Goal: Information Seeking & Learning: Check status

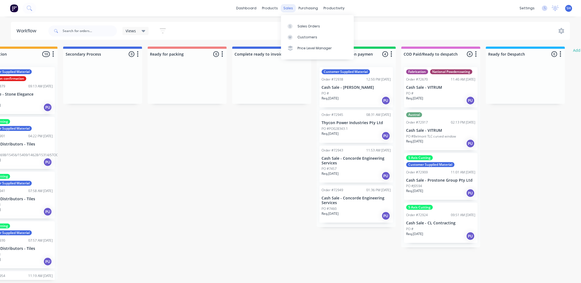
scroll to position [0, 287]
click at [287, 9] on div "sales" at bounding box center [288, 8] width 15 height 8
click at [308, 28] on div "Sales Orders" at bounding box center [308, 26] width 22 height 5
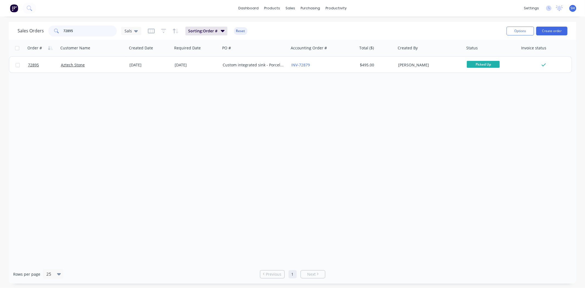
drag, startPoint x: 86, startPoint y: 32, endPoint x: 58, endPoint y: 34, distance: 28.3
click at [58, 34] on div "72895" at bounding box center [82, 31] width 69 height 11
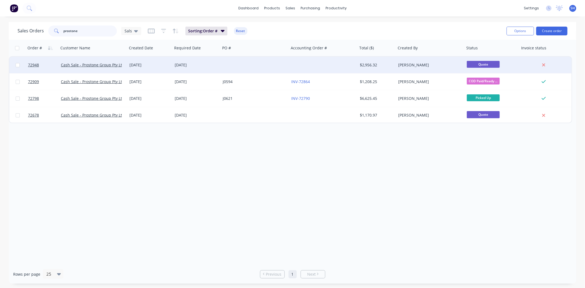
type input "prostone"
click at [211, 67] on div "[DATE]" at bounding box center [197, 64] width 44 height 5
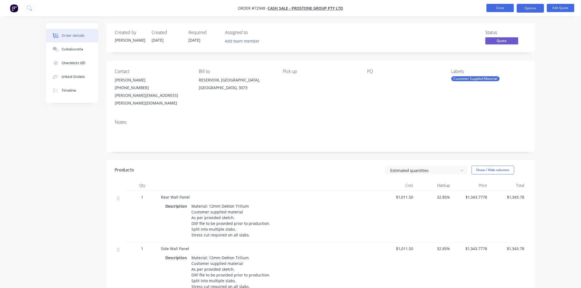
click at [504, 9] on button "Close" at bounding box center [499, 8] width 27 height 8
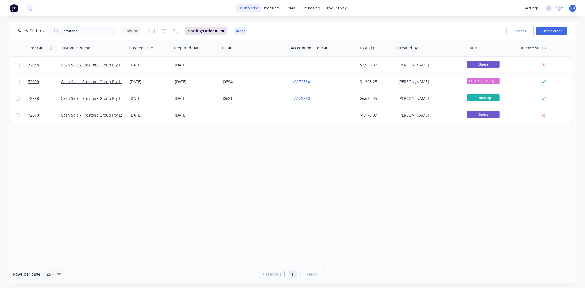
click at [251, 12] on link "dashboard" at bounding box center [249, 8] width 26 height 8
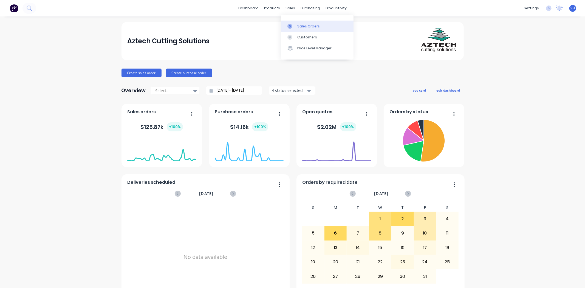
click at [296, 24] on link "Sales Orders" at bounding box center [317, 26] width 73 height 11
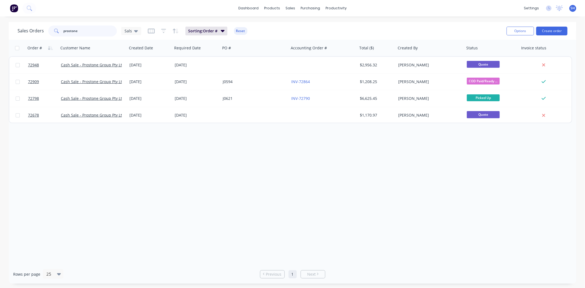
drag, startPoint x: 99, startPoint y: 34, endPoint x: 54, endPoint y: 33, distance: 45.6
click at [54, 33] on div "prostone" at bounding box center [82, 31] width 69 height 11
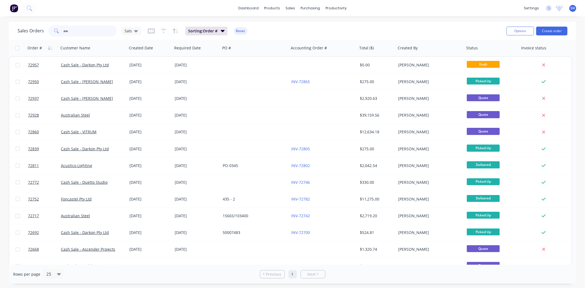
type input "a"
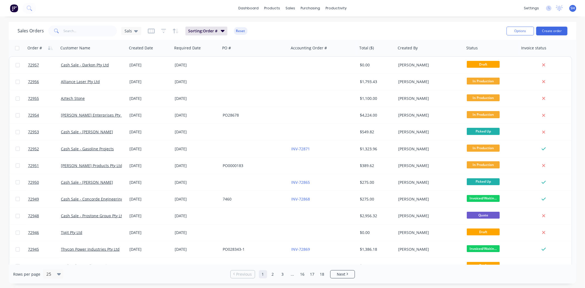
click at [322, 24] on div "Sales Orders Sals Sorting: Order # Reset" at bounding box center [260, 30] width 485 height 13
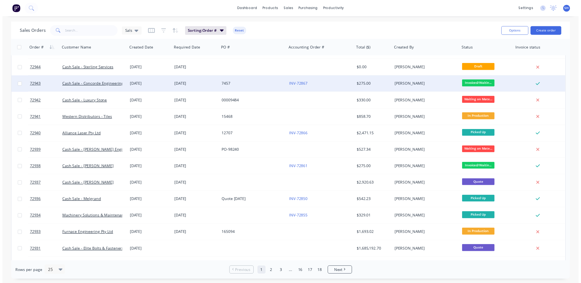
scroll to position [210, 0]
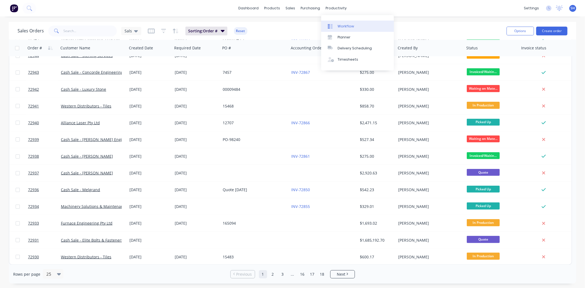
click at [341, 26] on div "Workflow" at bounding box center [346, 26] width 16 height 5
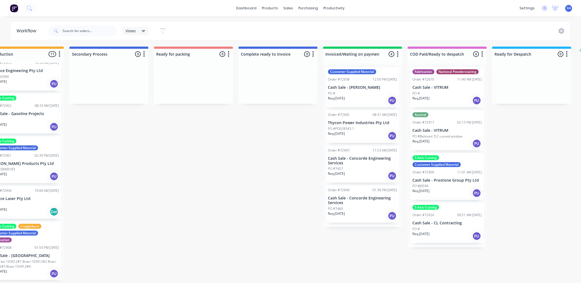
scroll to position [1, 282]
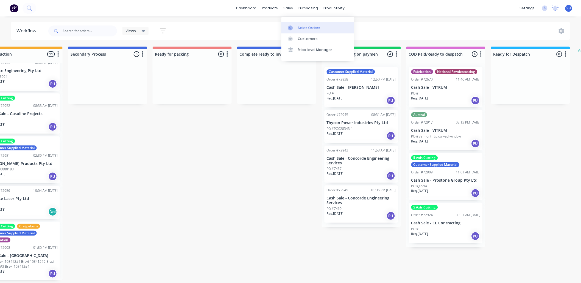
click at [295, 28] on div at bounding box center [292, 28] width 8 height 5
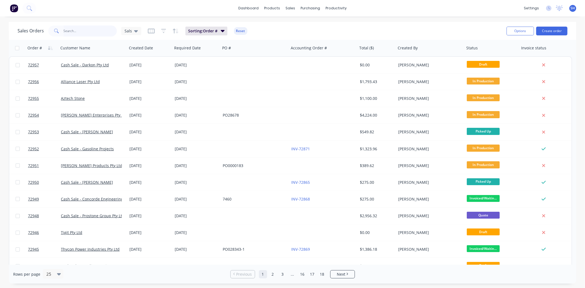
click at [94, 32] on input "text" at bounding box center [91, 31] width 54 height 11
type input "prostone"
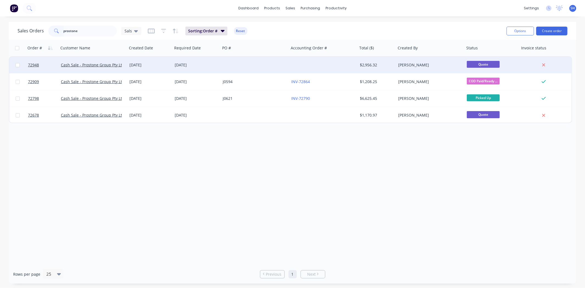
click at [235, 59] on div at bounding box center [255, 65] width 69 height 16
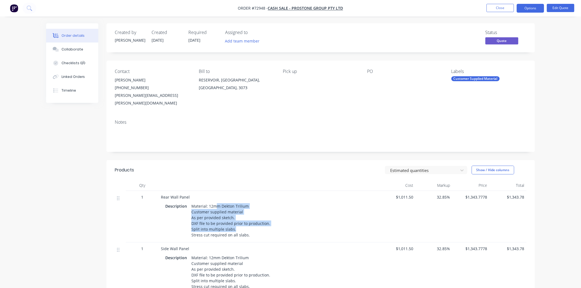
drag, startPoint x: 214, startPoint y: 199, endPoint x: 240, endPoint y: 225, distance: 37.1
click at [238, 225] on div "Material: 12mm Dekton Trilium Customer supplied material As per provided sketch…" at bounding box center [230, 220] width 83 height 37
click at [253, 231] on div "Material: 12mm Dekton Trilium Customer supplied material As per provided sketch…" at bounding box center [230, 220] width 83 height 37
drag, startPoint x: 252, startPoint y: 230, endPoint x: 154, endPoint y: 190, distance: 106.1
click at [154, 191] on div "1 Rear Wall Panel Description Material: 12mm Dekton Trilium Customer supplied m…" at bounding box center [321, 217] width 412 height 52
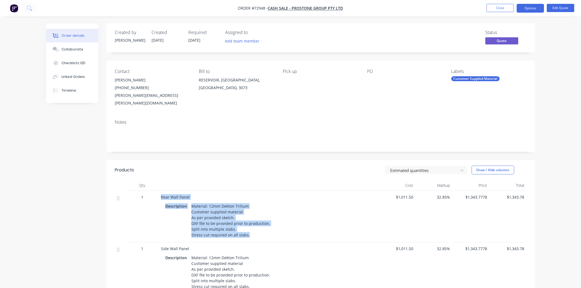
click at [221, 228] on div "Material: 12mm Dekton Trilium Customer supplied material As per provided sketch…" at bounding box center [230, 220] width 83 height 37
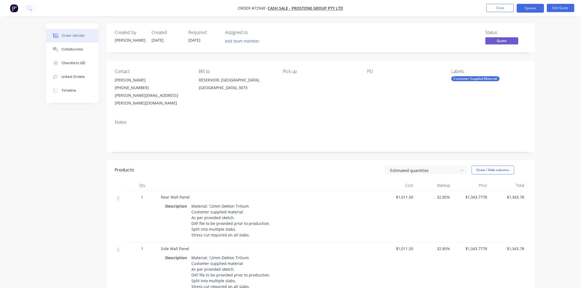
drag, startPoint x: 162, startPoint y: 188, endPoint x: 254, endPoint y: 232, distance: 101.6
click at [250, 231] on div "Rear Wall Panel Description Material: 12mm Dekton Trilium Customer supplied mat…" at bounding box center [269, 217] width 220 height 52
click at [261, 236] on div "Material: 12mm Dekton Trilium Customer supplied material As per provided sketch…" at bounding box center [230, 220] width 83 height 37
drag, startPoint x: 256, startPoint y: 231, endPoint x: 150, endPoint y: 189, distance: 114.0
click at [150, 191] on div "1 Rear Wall Panel Description Material: 12mm Dekton Trilium Customer supplied m…" at bounding box center [321, 217] width 412 height 52
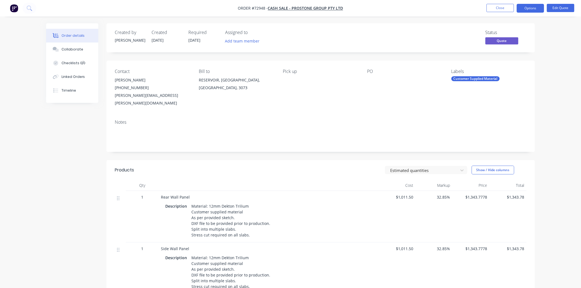
click at [213, 229] on div "Material: 12mm Dekton Trilium Customer supplied material As per provided sketch…" at bounding box center [230, 220] width 83 height 37
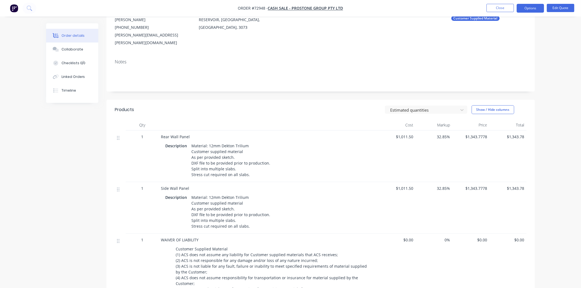
scroll to position [61, 0]
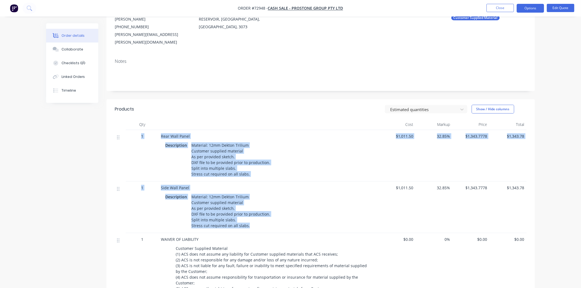
drag, startPoint x: 253, startPoint y: 224, endPoint x: 131, endPoint y: 145, distance: 145.1
click at [131, 143] on div "1 Rear Wall Panel Description Material: 12mm Dekton Trilium Customer supplied m…" at bounding box center [321, 213] width 412 height 166
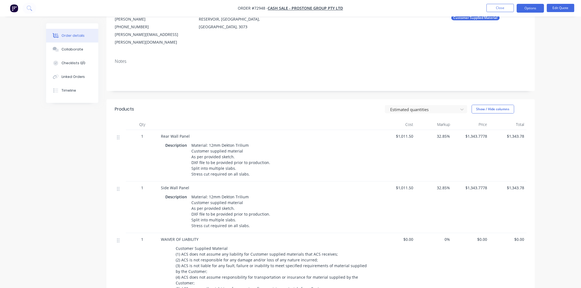
click at [88, 166] on div "Created by [PERSON_NAME] Created [DATE] Required [DATE] Assigned to Add team me…" at bounding box center [290, 178] width 488 height 432
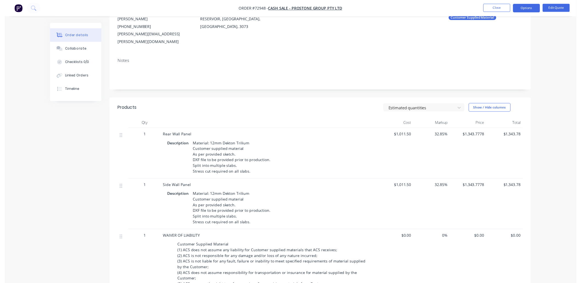
scroll to position [0, 0]
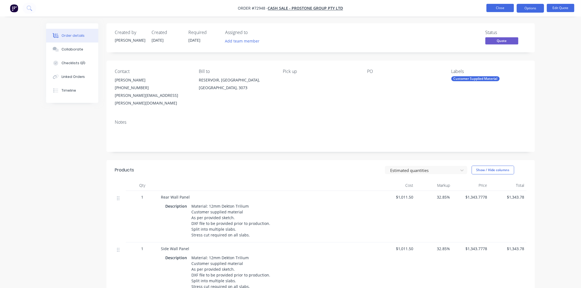
click at [493, 10] on button "Close" at bounding box center [499, 8] width 27 height 8
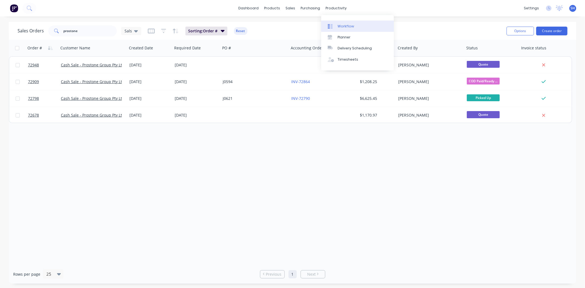
click at [342, 28] on div "Workflow" at bounding box center [346, 26] width 16 height 5
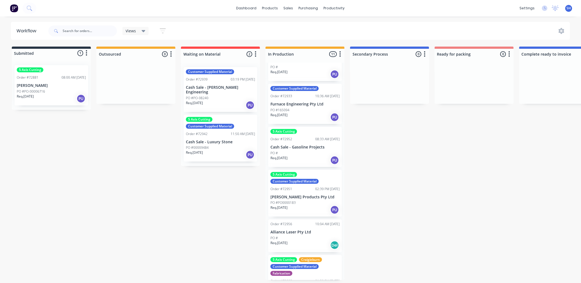
scroll to position [300, 0]
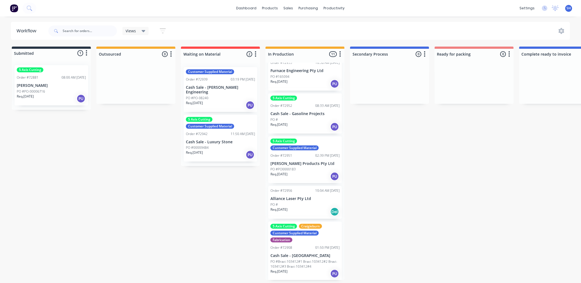
click at [303, 167] on div "PO #PO0000183" at bounding box center [304, 169] width 69 height 5
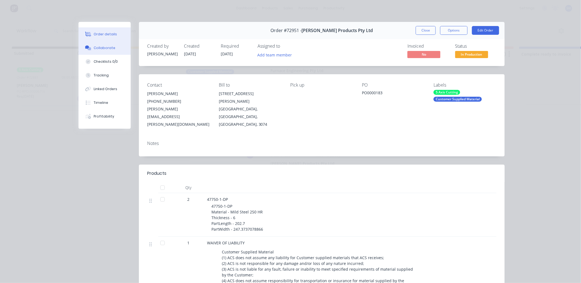
click at [105, 50] on div "Collaborate" at bounding box center [105, 48] width 22 height 5
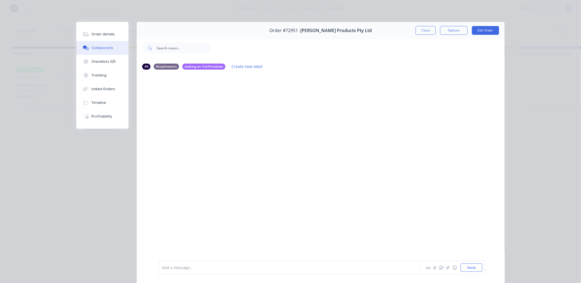
click at [204, 272] on div "Add a message..." at bounding box center [282, 268] width 240 height 8
click at [420, 31] on button "Close" at bounding box center [425, 30] width 20 height 9
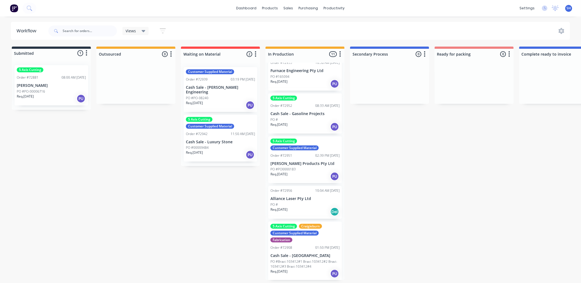
scroll to position [1, 0]
